Goal: Information Seeking & Learning: Learn about a topic

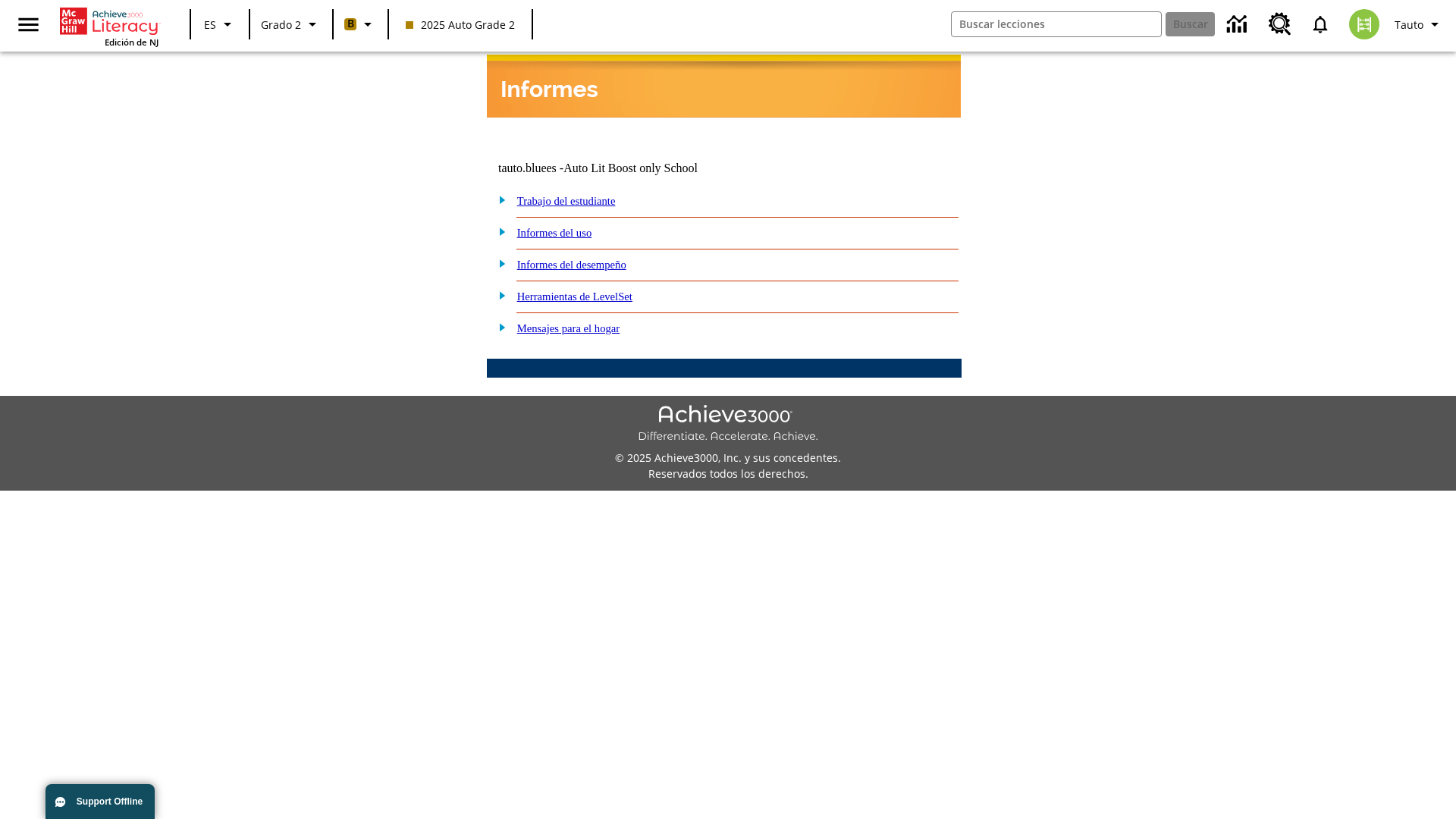
click at [592, 259] on link "Informes del desempeño" at bounding box center [571, 265] width 109 height 12
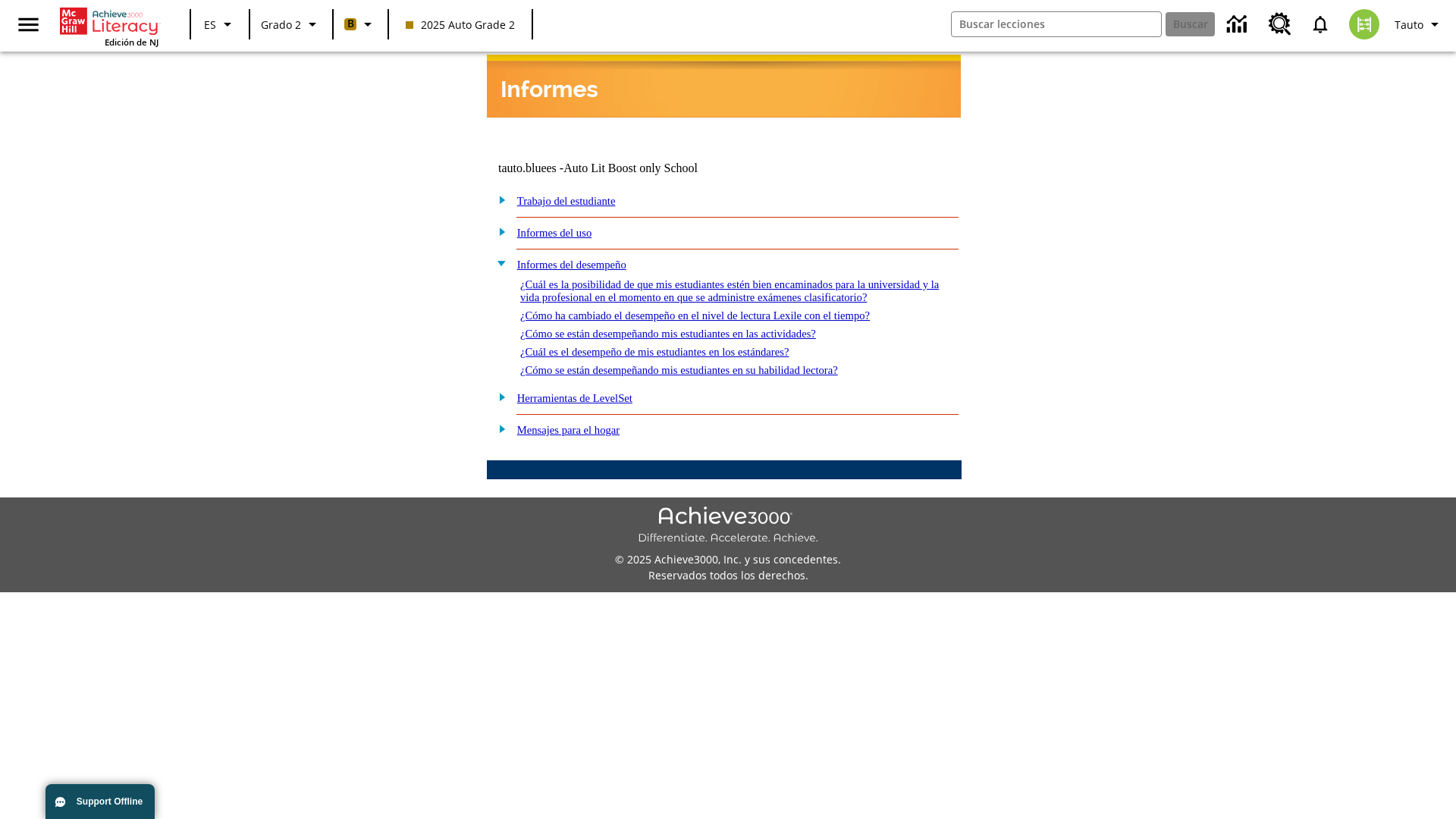
click at [719, 311] on link "¿Cómo ha cambiado el desempeño en el nivel de lectura Lexile con el tiempo?" at bounding box center [695, 316] width 350 height 12
